Goal: Information Seeking & Learning: Learn about a topic

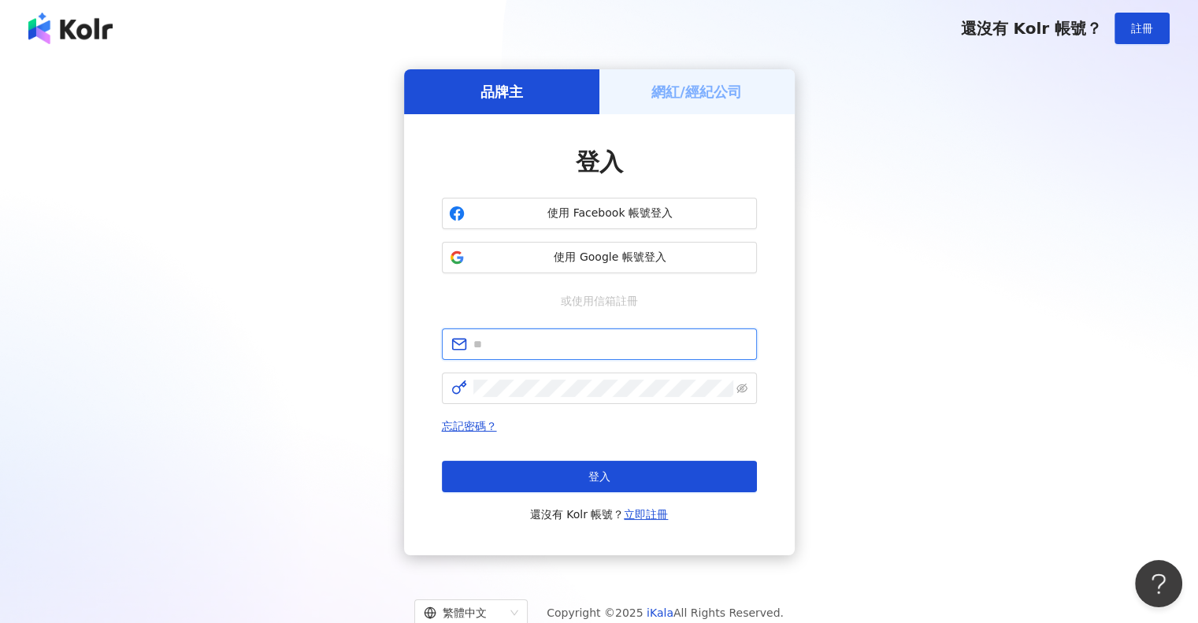
type input "**********"
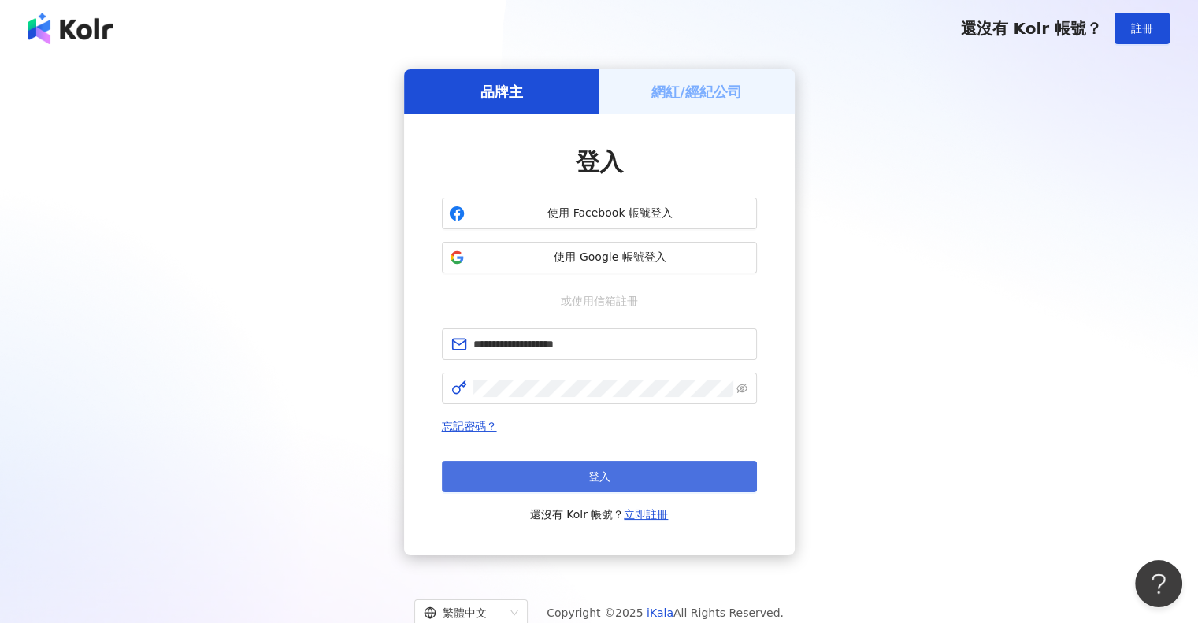
click at [589, 481] on span "登入" at bounding box center [599, 476] width 22 height 13
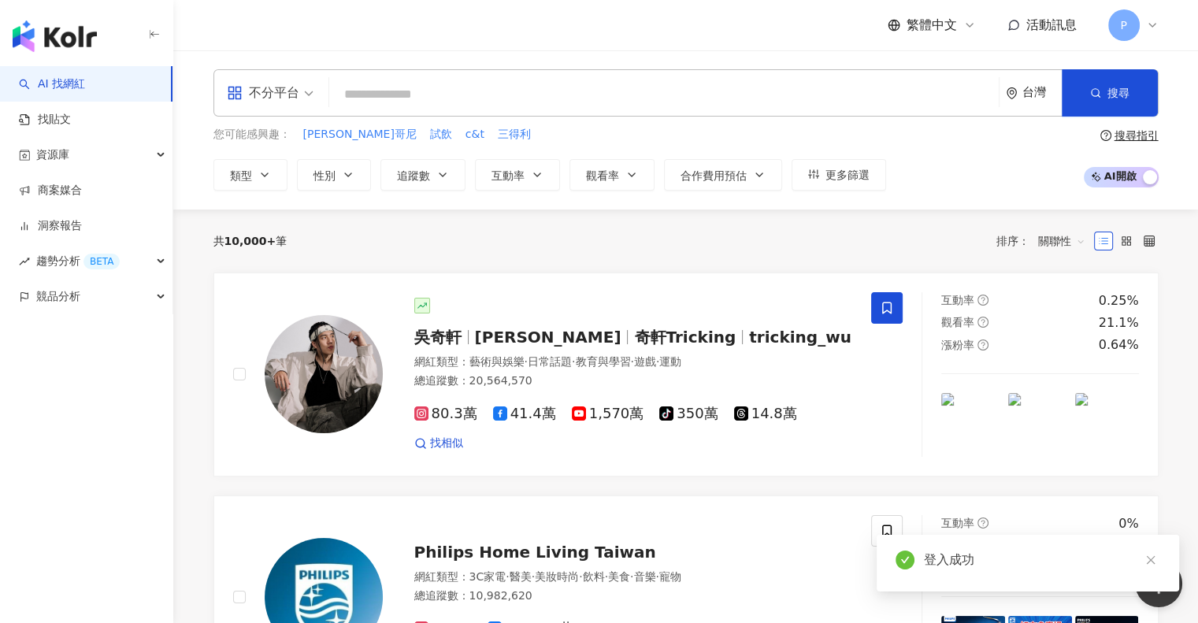
click at [454, 87] on input "search" at bounding box center [663, 95] width 657 height 30
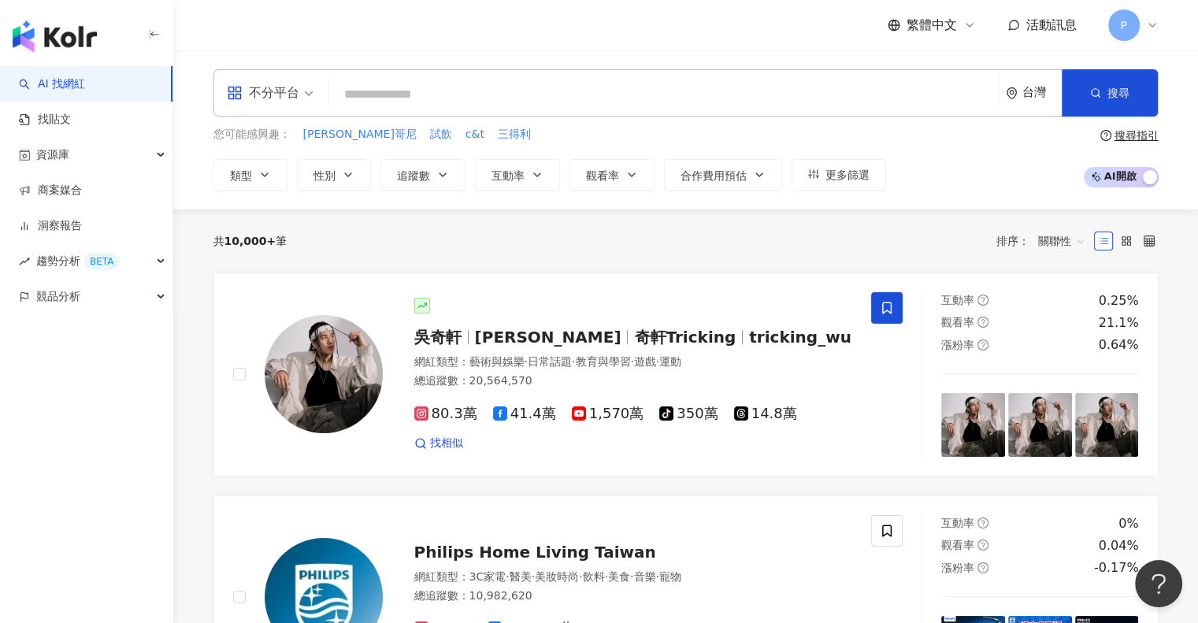
paste input "**********"
type input "**********"
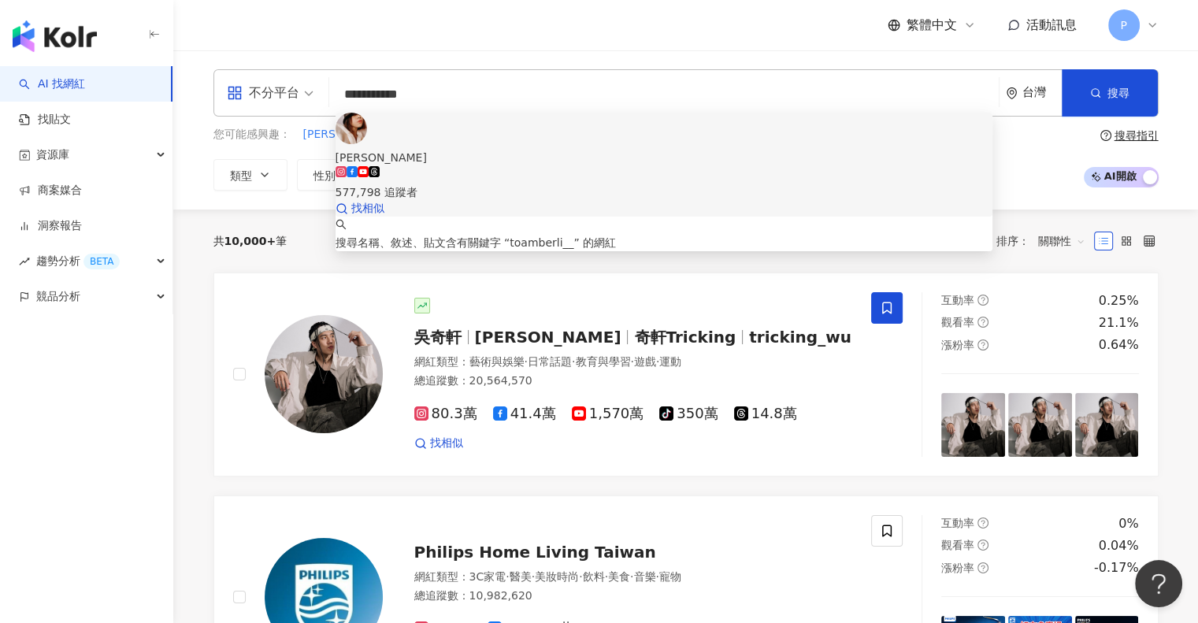
click at [367, 135] on img at bounding box center [350, 128] width 31 height 31
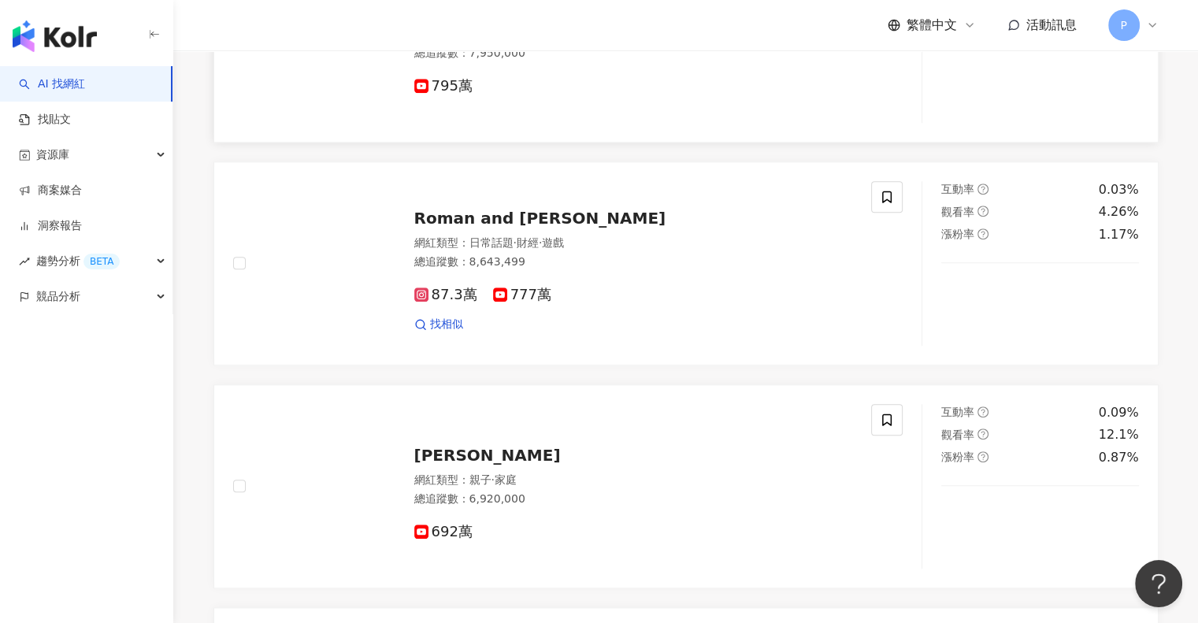
scroll to position [1496, 0]
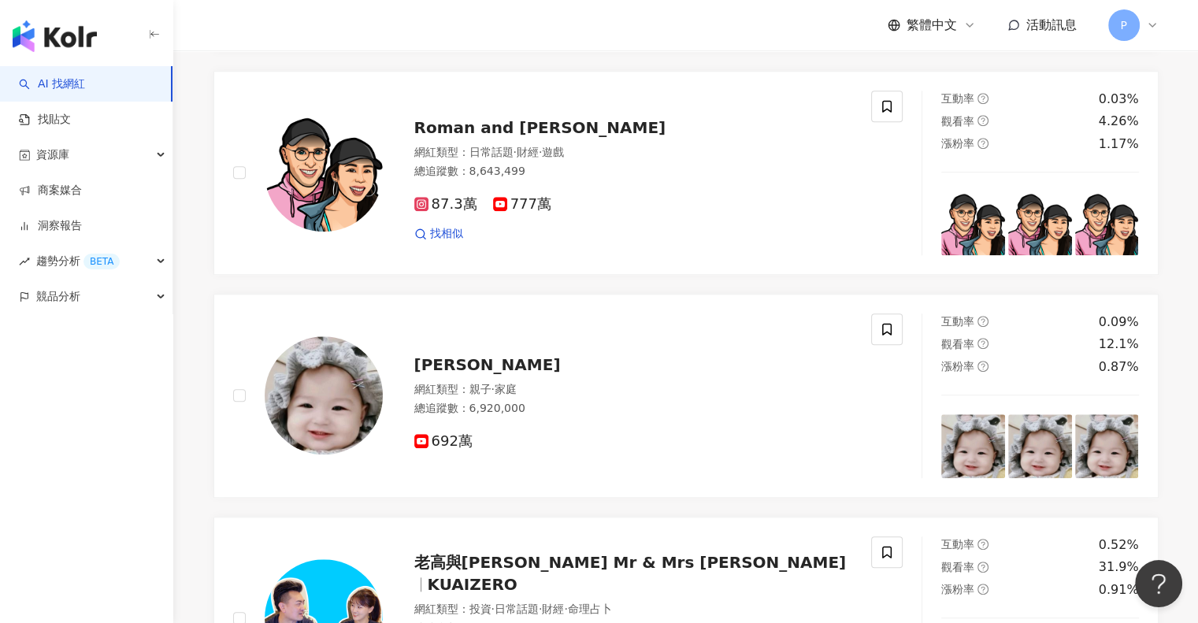
click at [1131, 31] on span "P" at bounding box center [1123, 24] width 31 height 31
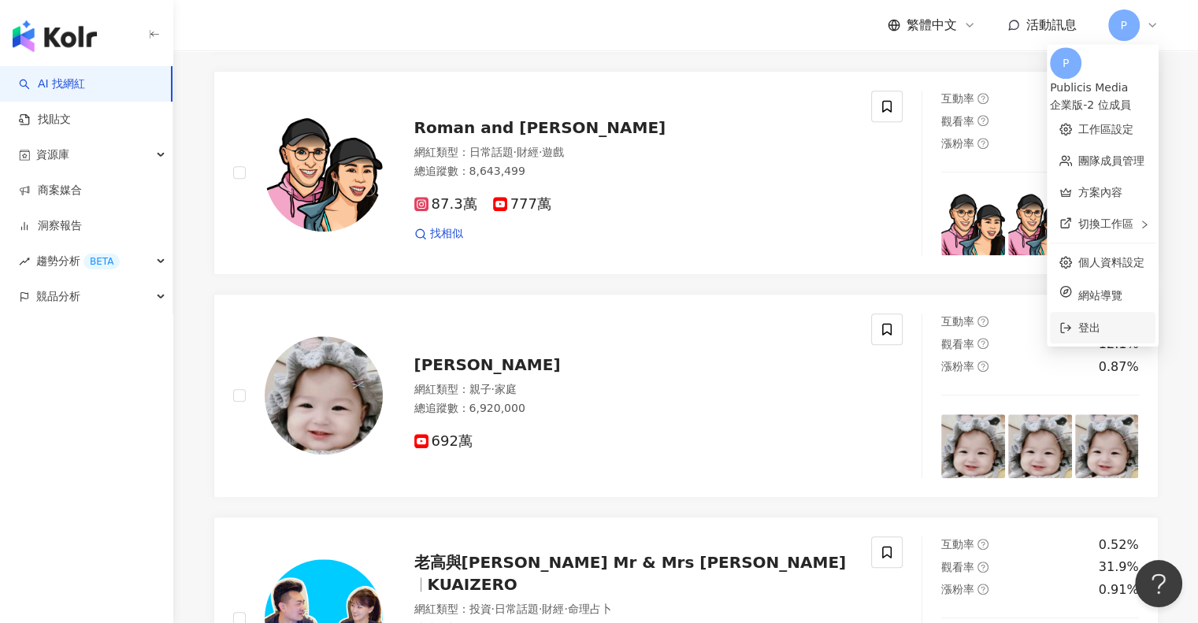
click at [1078, 320] on span "登出" at bounding box center [1112, 327] width 68 height 17
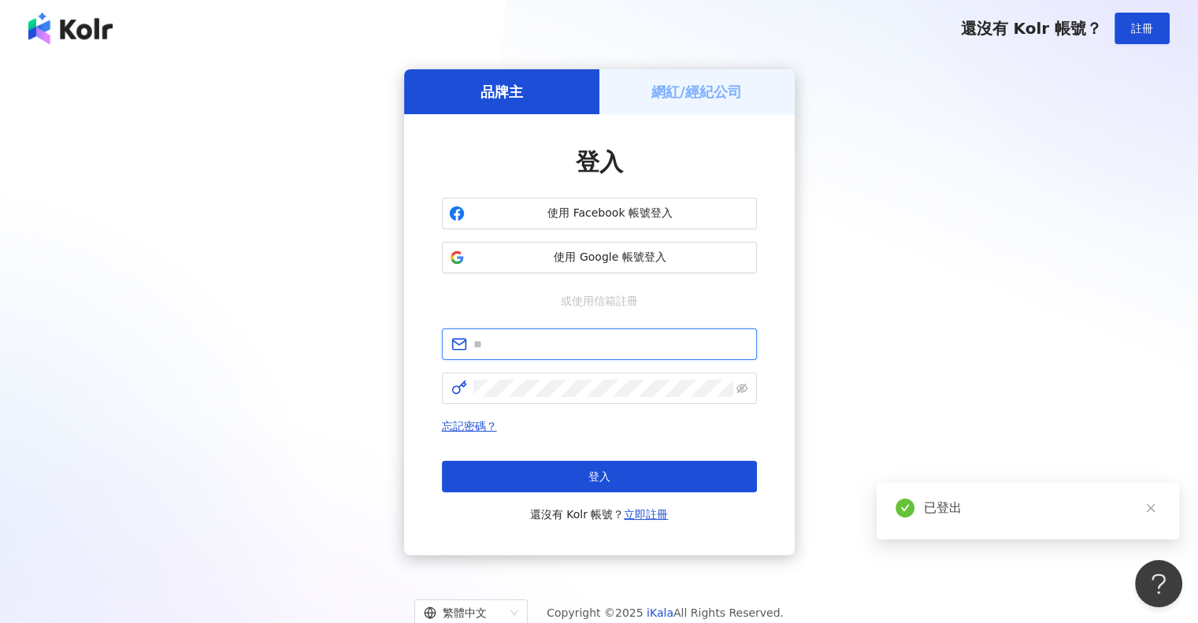
type input "**********"
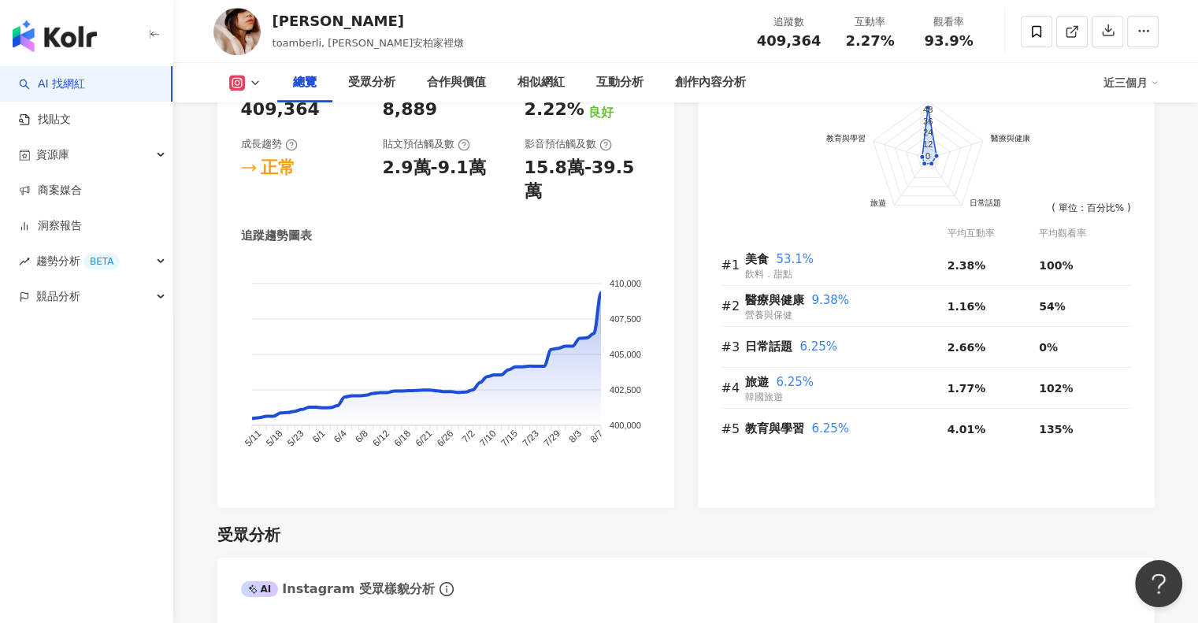
scroll to position [945, 0]
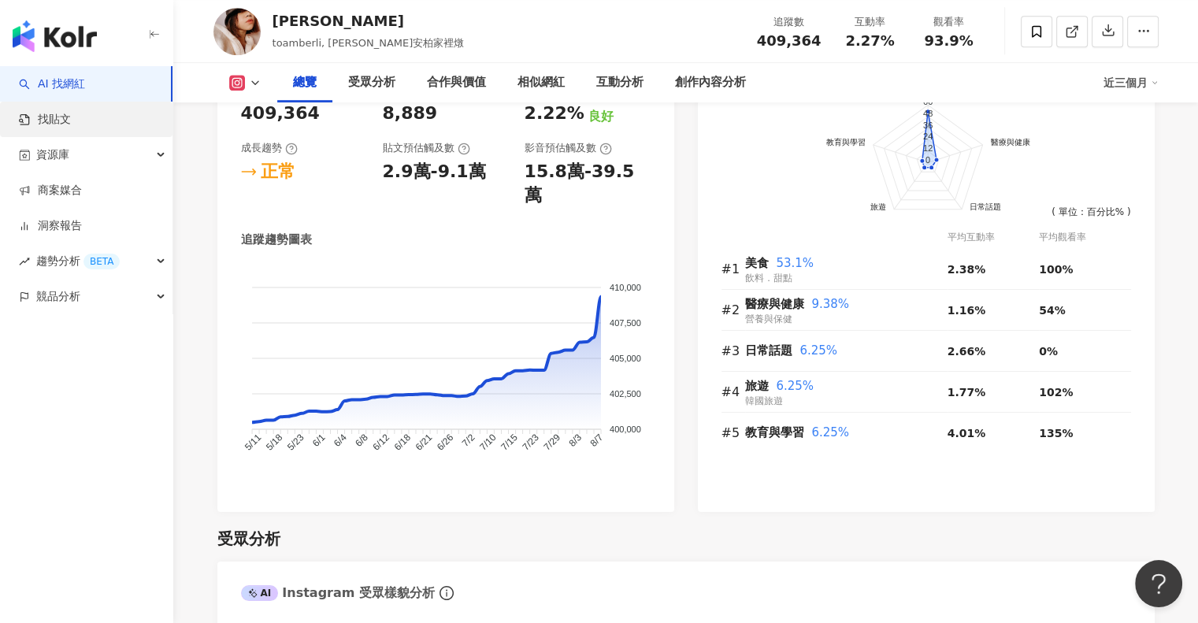
click at [71, 119] on link "找貼文" at bounding box center [45, 120] width 52 height 16
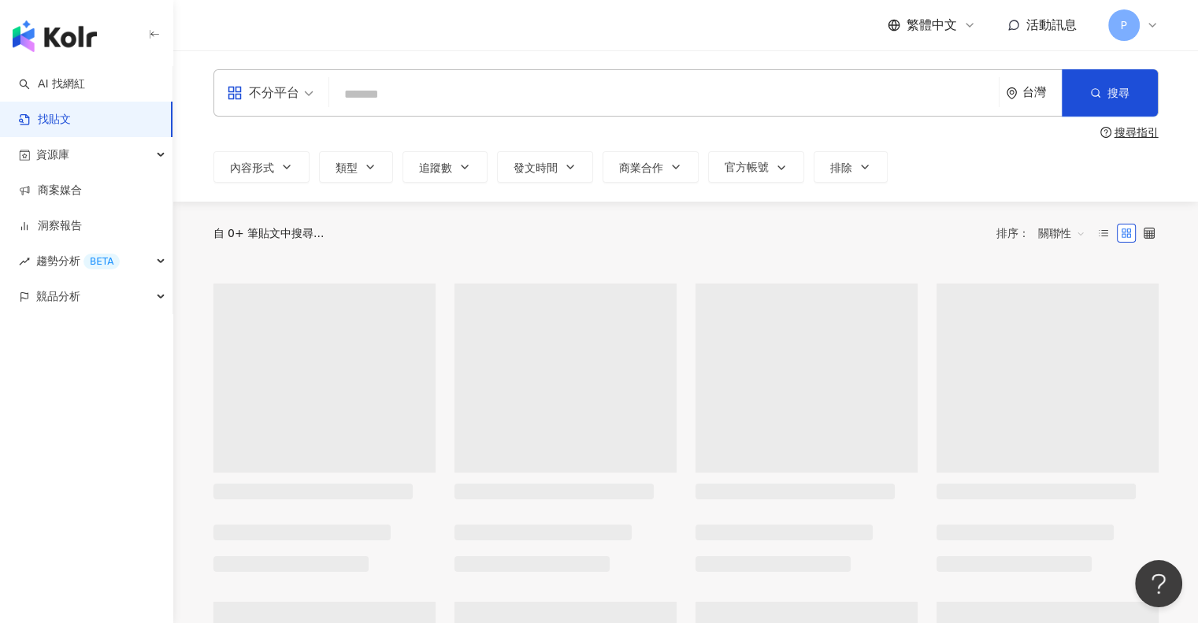
click at [463, 94] on input "search" at bounding box center [663, 94] width 657 height 34
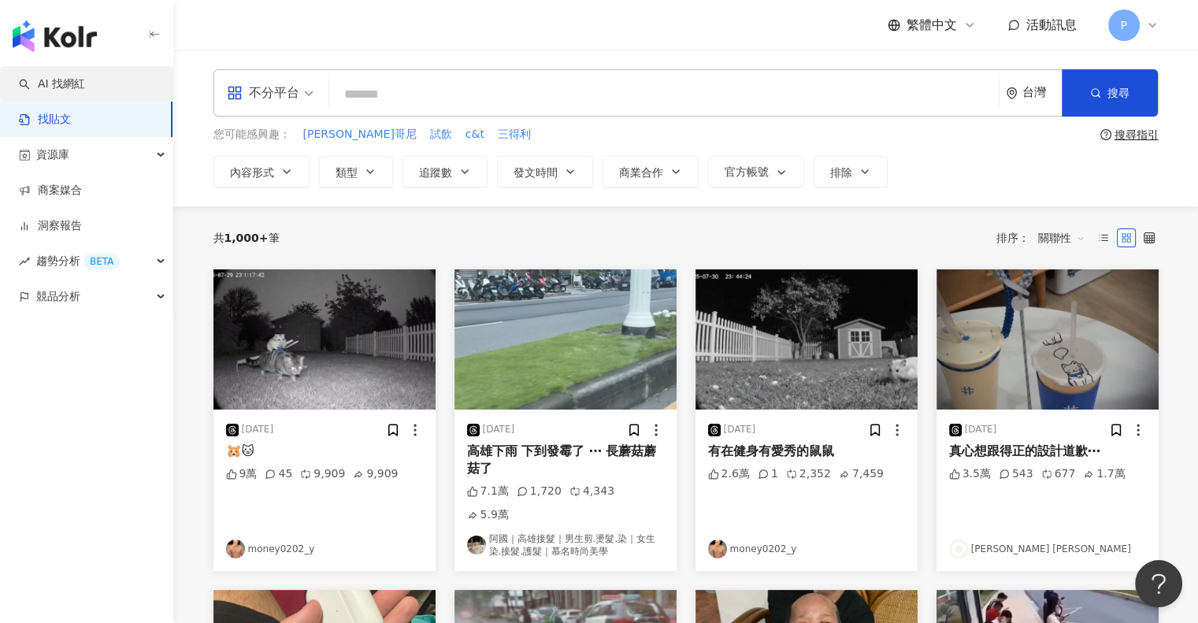
click at [85, 88] on link "AI 找網紅" at bounding box center [52, 84] width 66 height 16
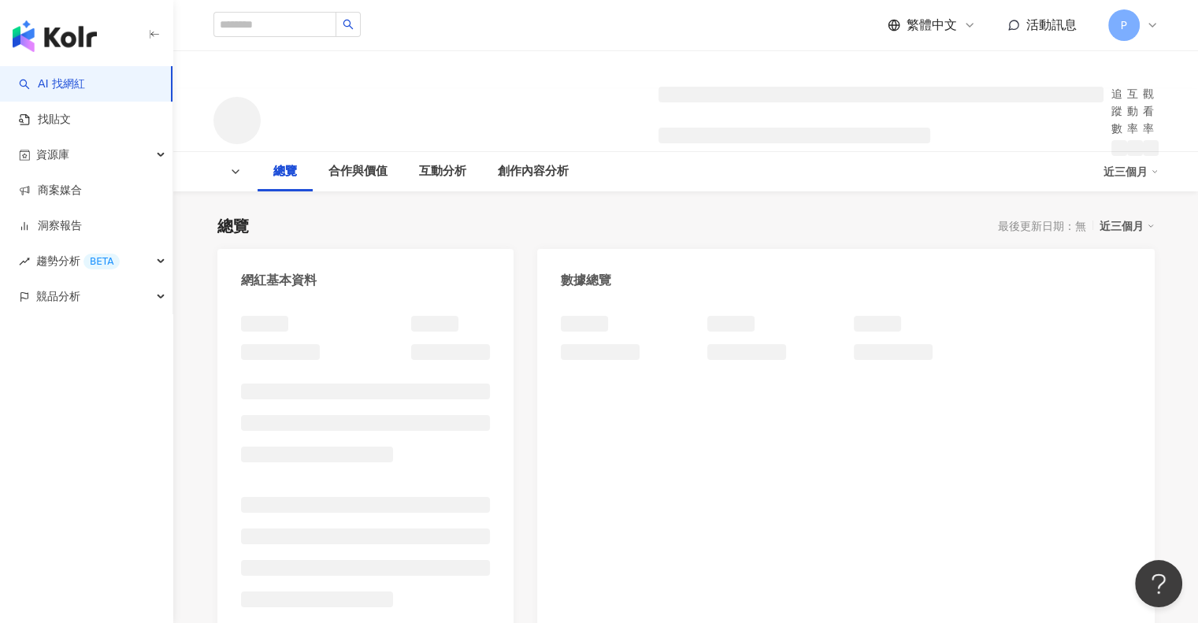
click at [695, 228] on div "總覽 最後更新日期：無 近三個月" at bounding box center [685, 226] width 937 height 22
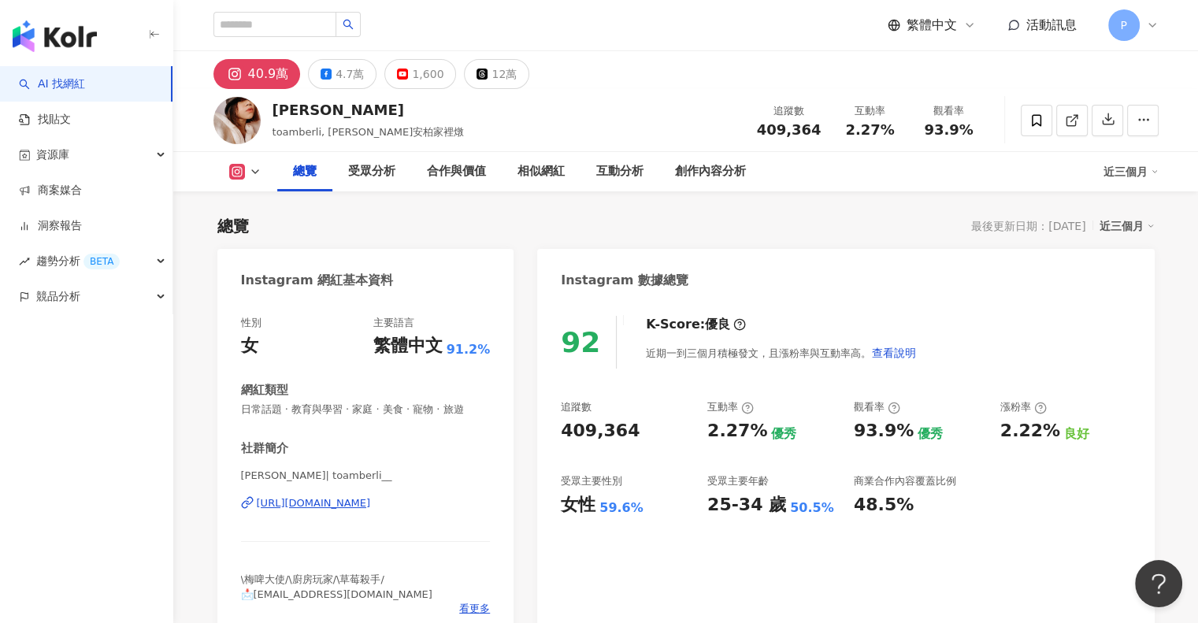
drag, startPoint x: 254, startPoint y: 69, endPoint x: 557, endPoint y: 106, distance: 305.5
click at [557, 106] on div "[PERSON_NAME], Toamberli＿安柏家裡燉 追蹤數 409,364 互動率 2.27% 觀看率 93.9%" at bounding box center [686, 120] width 1008 height 62
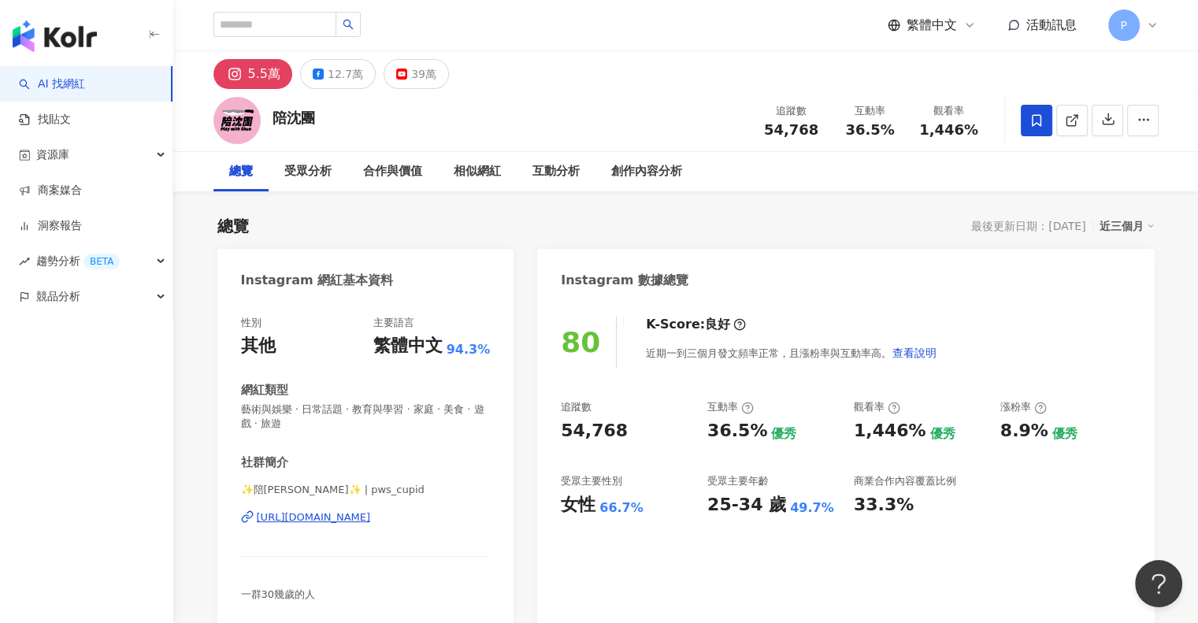
click at [718, 435] on div "36.5%" at bounding box center [737, 431] width 60 height 24
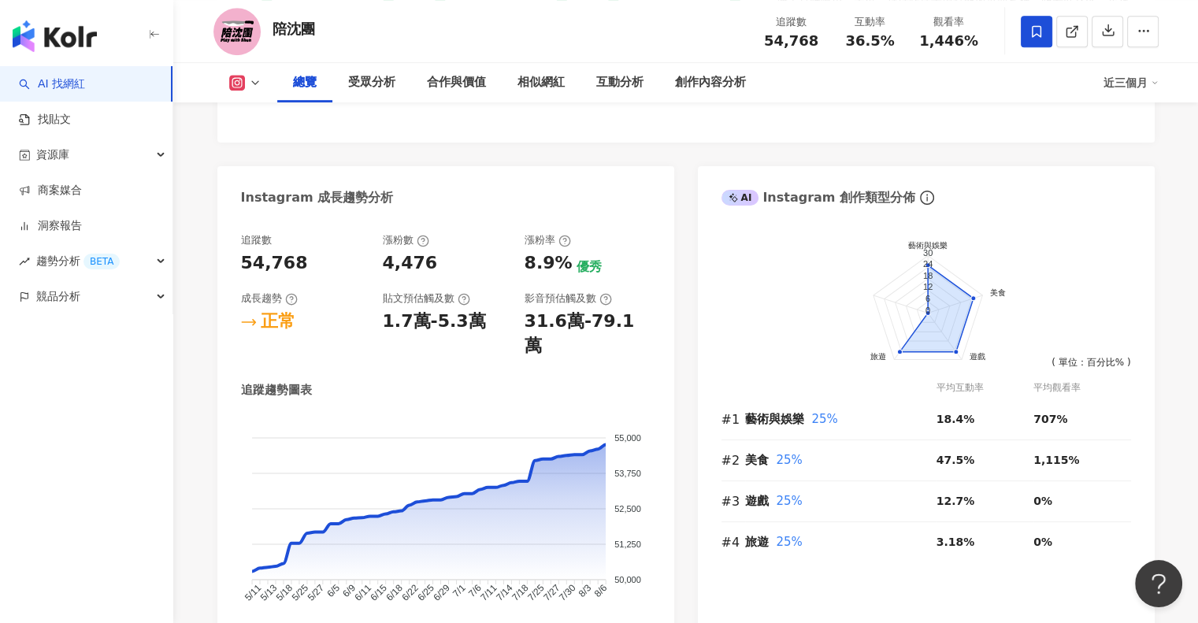
scroll to position [866, 0]
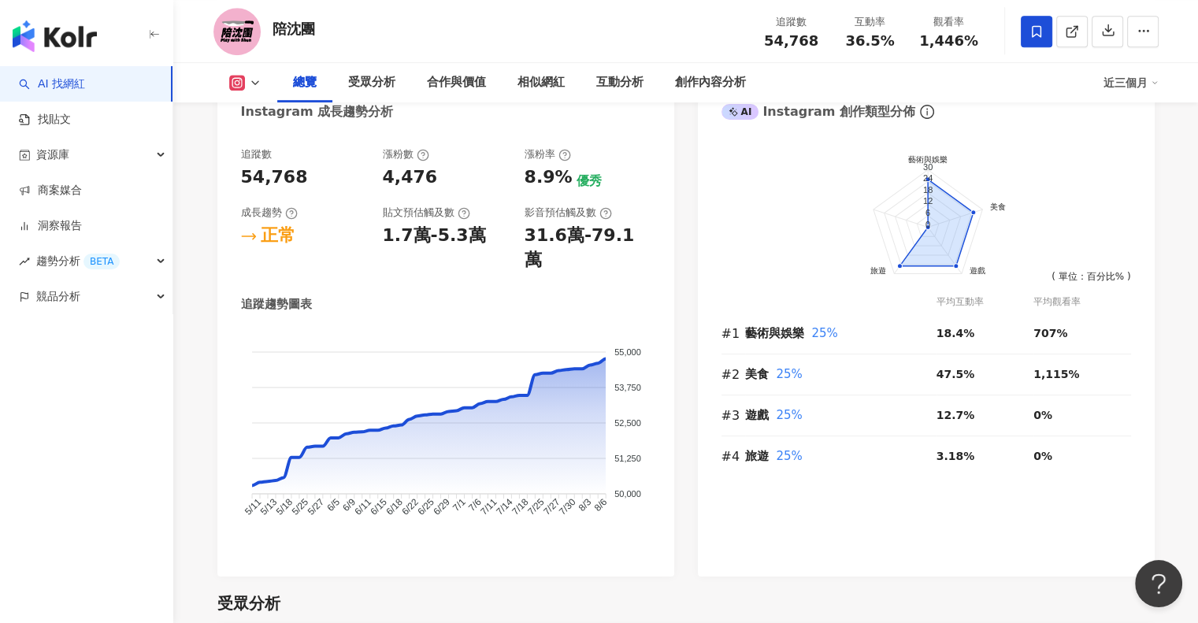
click at [50, 506] on div "AI 找網紅 找貼文 資源庫 商案媒合 洞察報告 趨勢分析 BETA 競品分析" at bounding box center [86, 344] width 173 height 557
click at [698, 226] on div "前往申請試用方案解鎖 ( 立即註冊 ) 藝術與娛樂 美食 遊戲 旅遊 30 24 18 12 6 0 ( 單位：百分比% ) 平均互動率 平均觀看率 #1 藝…" at bounding box center [926, 354] width 457 height 445
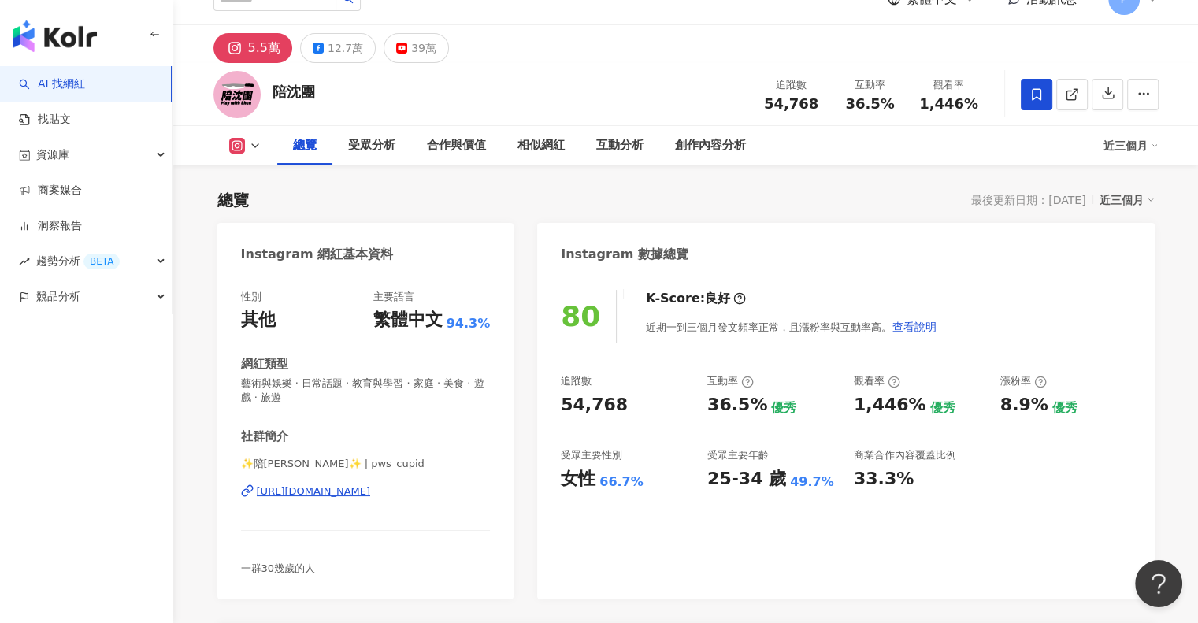
scroll to position [0, 0]
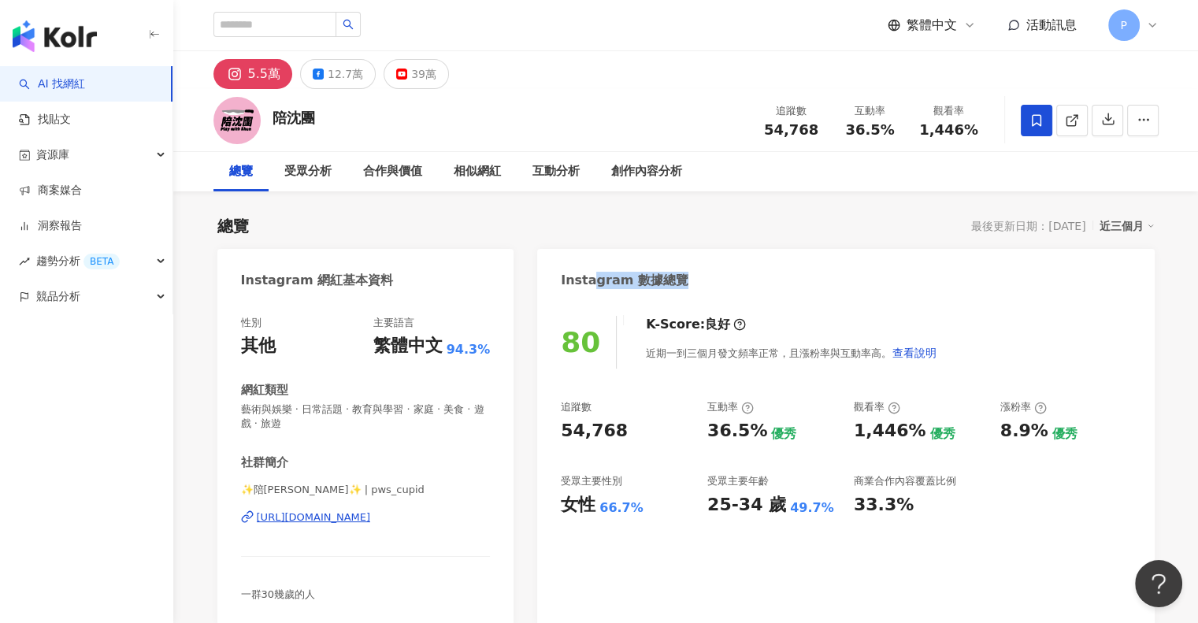
drag, startPoint x: 592, startPoint y: 255, endPoint x: 729, endPoint y: 258, distance: 137.1
click at [724, 258] on div "Instagram 數據總覽" at bounding box center [845, 274] width 617 height 51
click at [779, 261] on div "Instagram 數據總覽" at bounding box center [845, 274] width 617 height 51
